Goal: Transaction & Acquisition: Purchase product/service

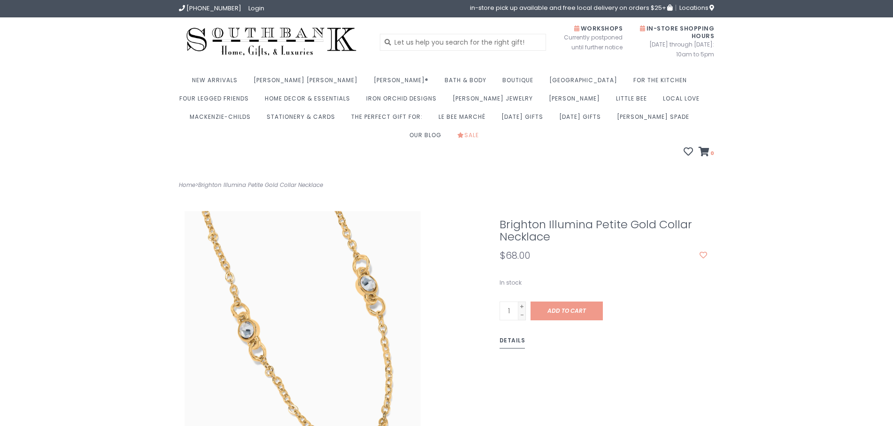
drag, startPoint x: 501, startPoint y: 206, endPoint x: 639, endPoint y: 215, distance: 138.7
click at [639, 218] on h1 "Brighton Illumina Petite Gold Collar Necklace" at bounding box center [603, 230] width 208 height 24
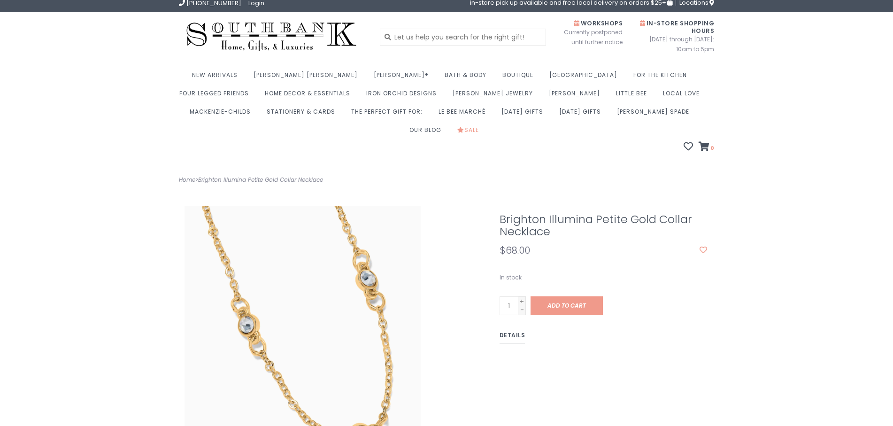
scroll to position [7, 0]
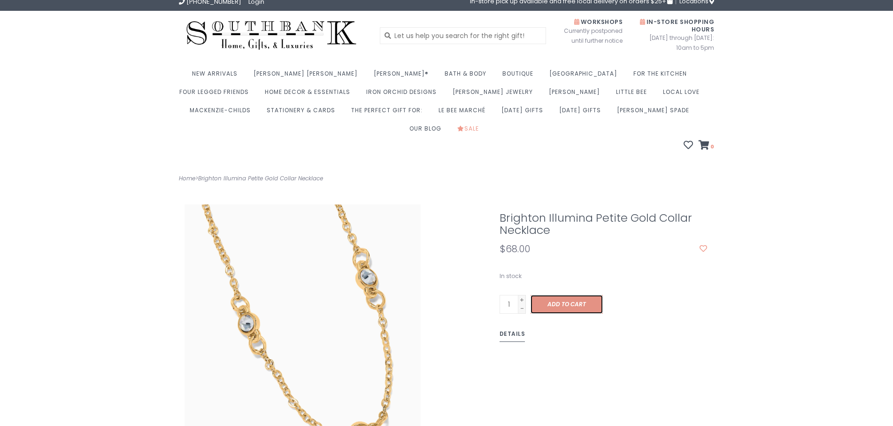
click at [558, 300] on span "Add to cart" at bounding box center [566, 304] width 38 height 8
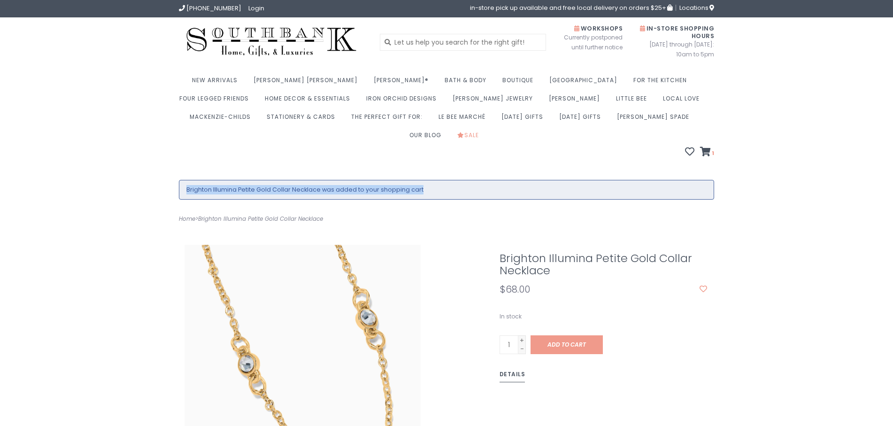
drag, startPoint x: 187, startPoint y: 174, endPoint x: 485, endPoint y: 174, distance: 298.0
click at [485, 185] on li "Brighton Illumina Petite Gold Collar Necklace was added to your shopping cart" at bounding box center [446, 189] width 520 height 9
click at [706, 147] on icon at bounding box center [705, 151] width 11 height 9
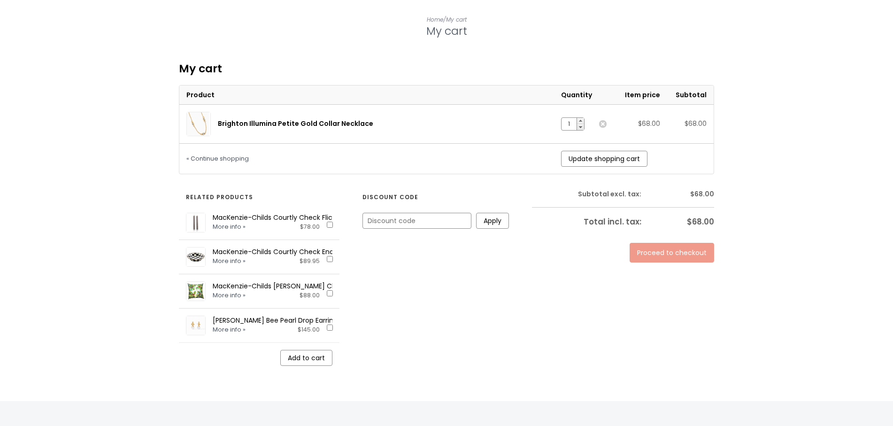
scroll to position [170, 0]
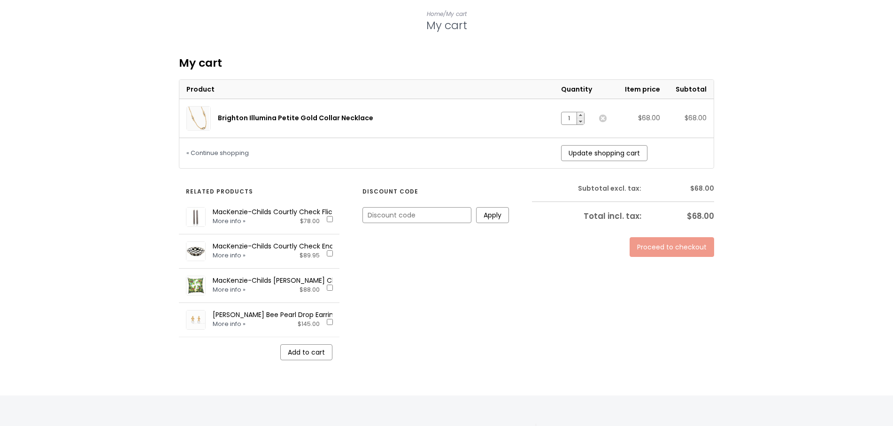
click at [689, 237] on link "Proceed to checkout" at bounding box center [671, 247] width 84 height 20
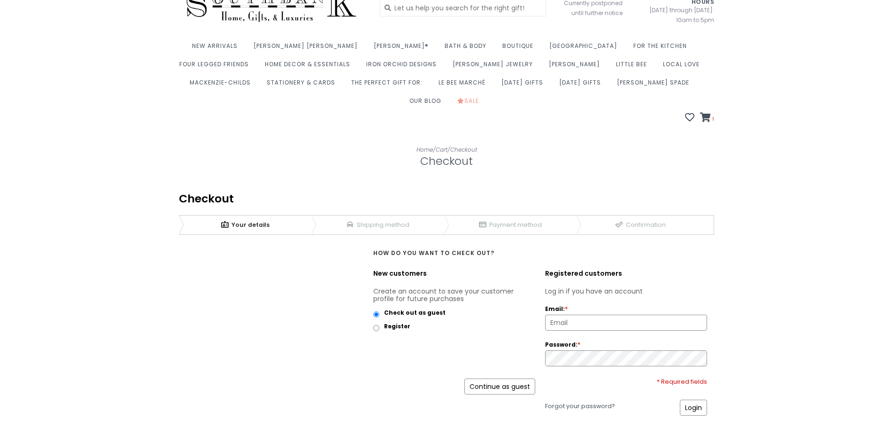
scroll to position [70, 0]
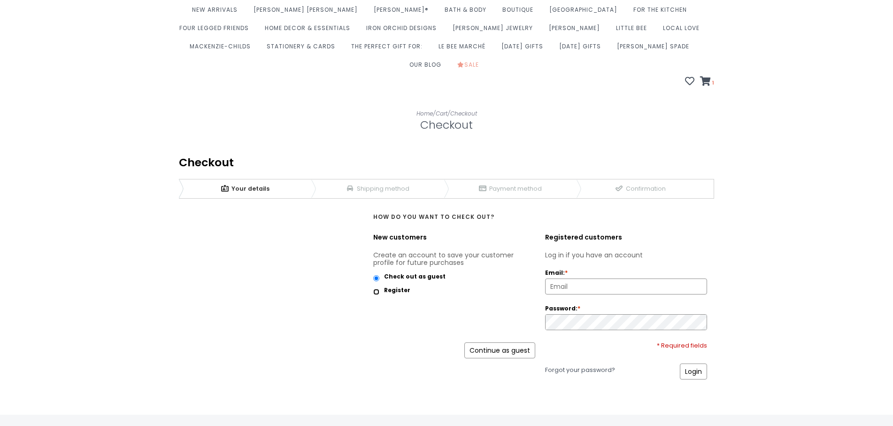
drag, startPoint x: 376, startPoint y: 274, endPoint x: 377, endPoint y: 262, distance: 12.2
click at [377, 262] on div "Create an account to save your customer profile for future purchases Check out …" at bounding box center [454, 289] width 162 height 77
click at [377, 275] on input "Check out as guest" at bounding box center [376, 278] width 6 height 6
click at [500, 342] on link "Continue as guest" at bounding box center [499, 350] width 71 height 16
